Goal: Task Accomplishment & Management: Complete application form

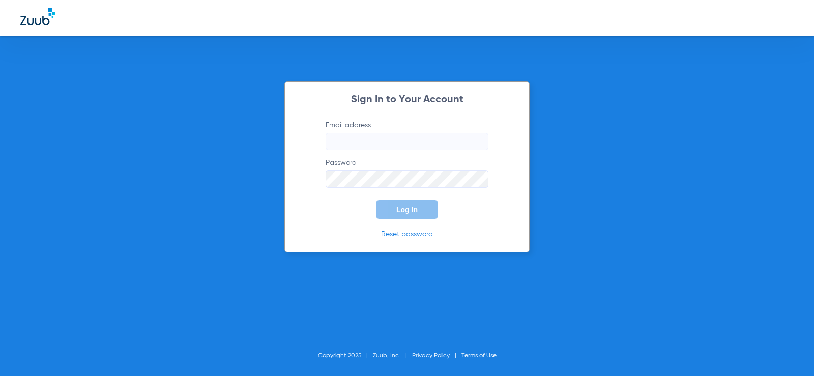
type input "[EMAIL_ADDRESS][DOMAIN_NAME]"
click at [392, 208] on button "Log In" at bounding box center [407, 209] width 62 height 18
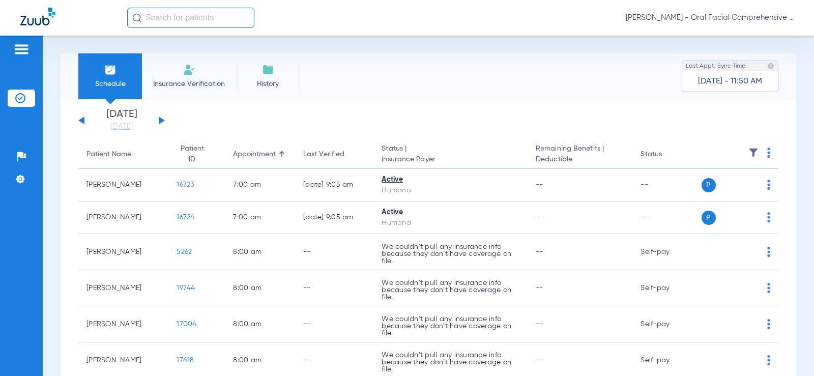
click at [205, 69] on li "Insurance Verification" at bounding box center [189, 76] width 94 height 46
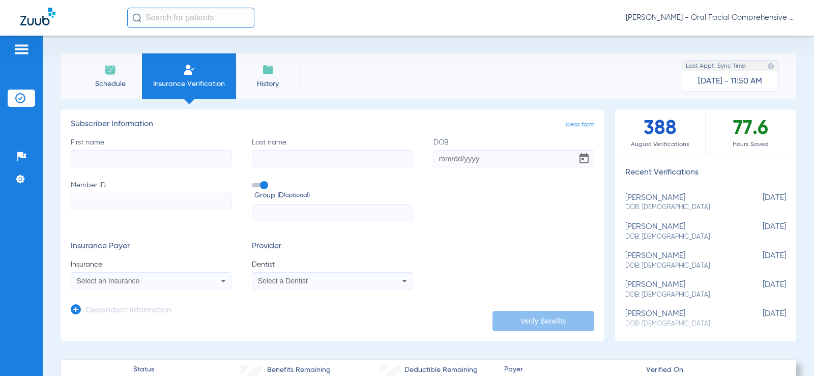
click at [97, 158] on input "First name" at bounding box center [151, 158] width 161 height 17
type input "Lasting"
type input "[PERSON_NAME]"
click at [483, 160] on input "DOB" at bounding box center [513, 158] width 161 height 17
type input "[DATE]"
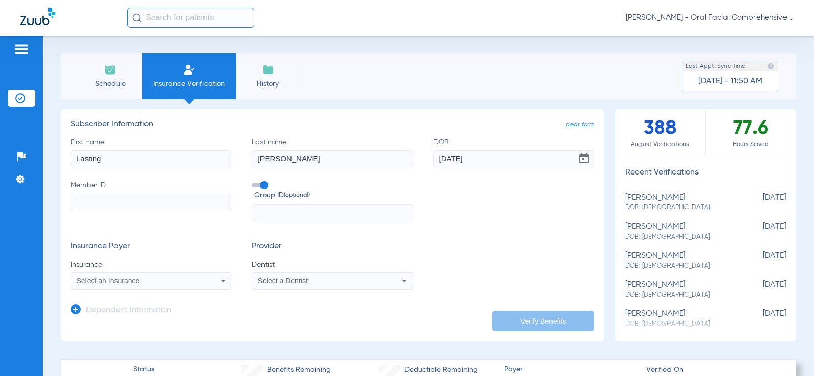
click at [160, 201] on input "Member ID" at bounding box center [151, 201] width 161 height 17
type input "U96886915"
click at [131, 281] on span "Select an Insurance" at bounding box center [108, 281] width 63 height 8
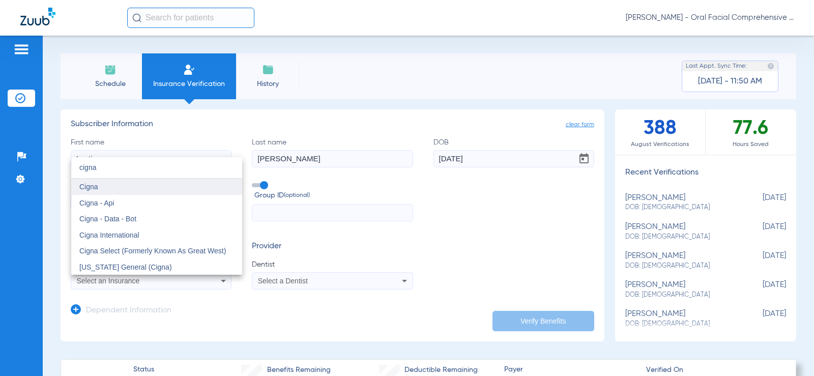
type input "cigna"
click at [122, 191] on mat-option "Cigna" at bounding box center [156, 186] width 171 height 16
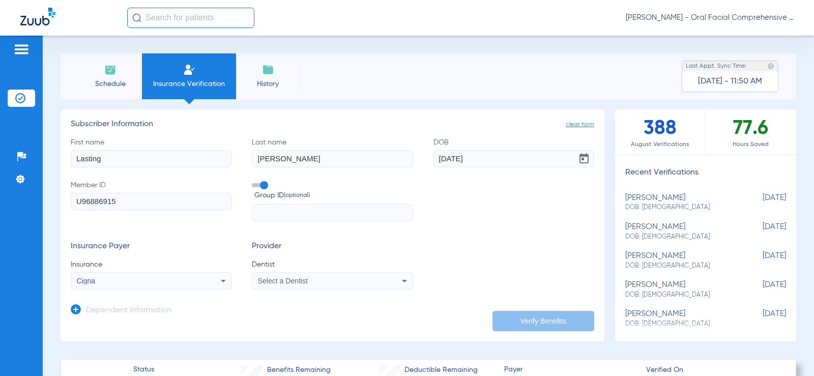
click at [339, 287] on div "Select a Dentist" at bounding box center [332, 281] width 160 height 12
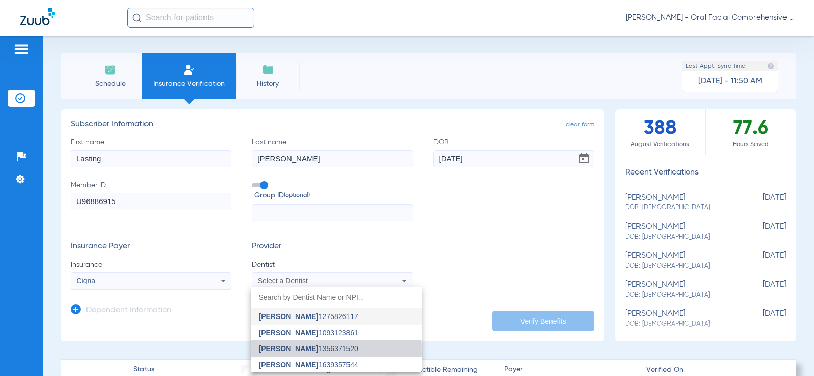
click at [292, 351] on span "[PERSON_NAME]" at bounding box center [288, 348] width 59 height 8
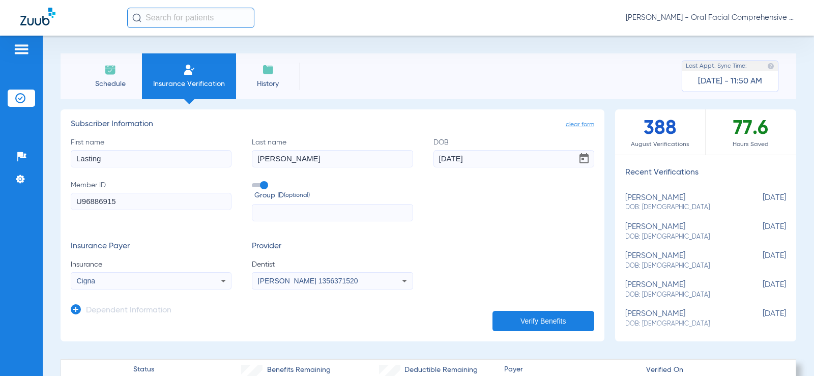
click at [538, 320] on button "Verify Benefits" at bounding box center [543, 321] width 102 height 20
